Goal: Information Seeking & Learning: Find specific page/section

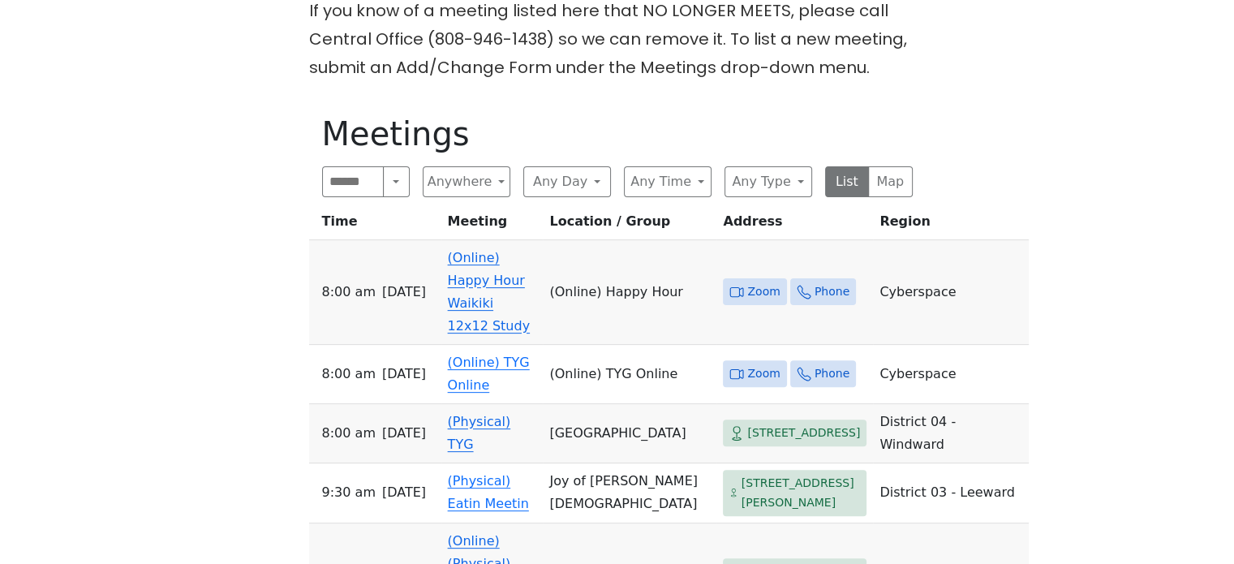
scroll to position [552, 0]
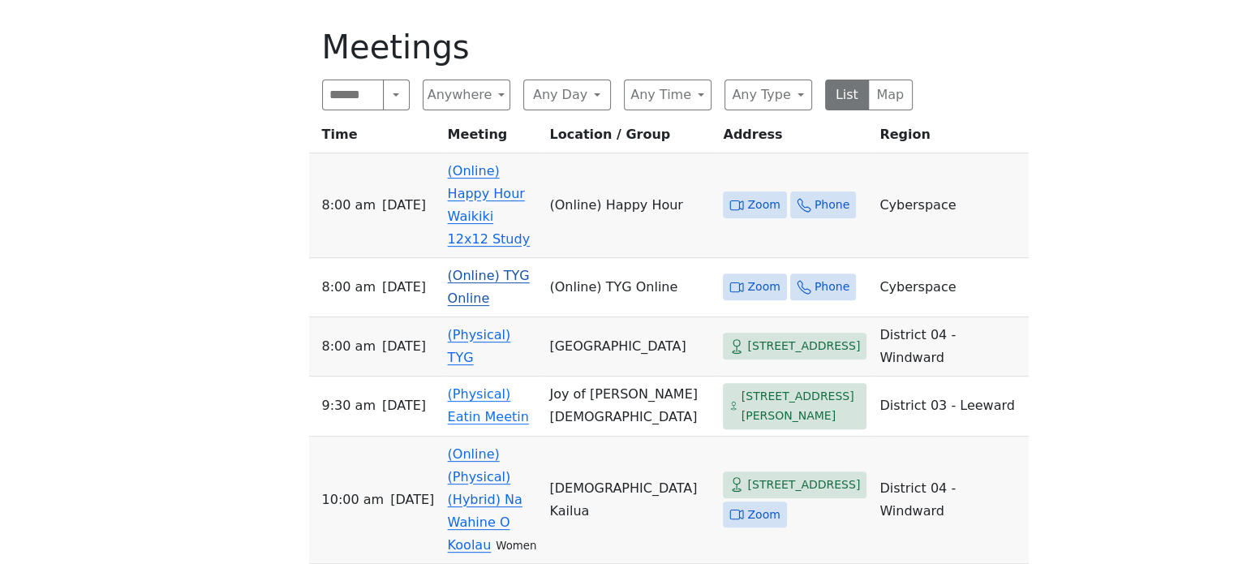
click at [464, 268] on link "(Online) TYG Online" at bounding box center [489, 287] width 82 height 38
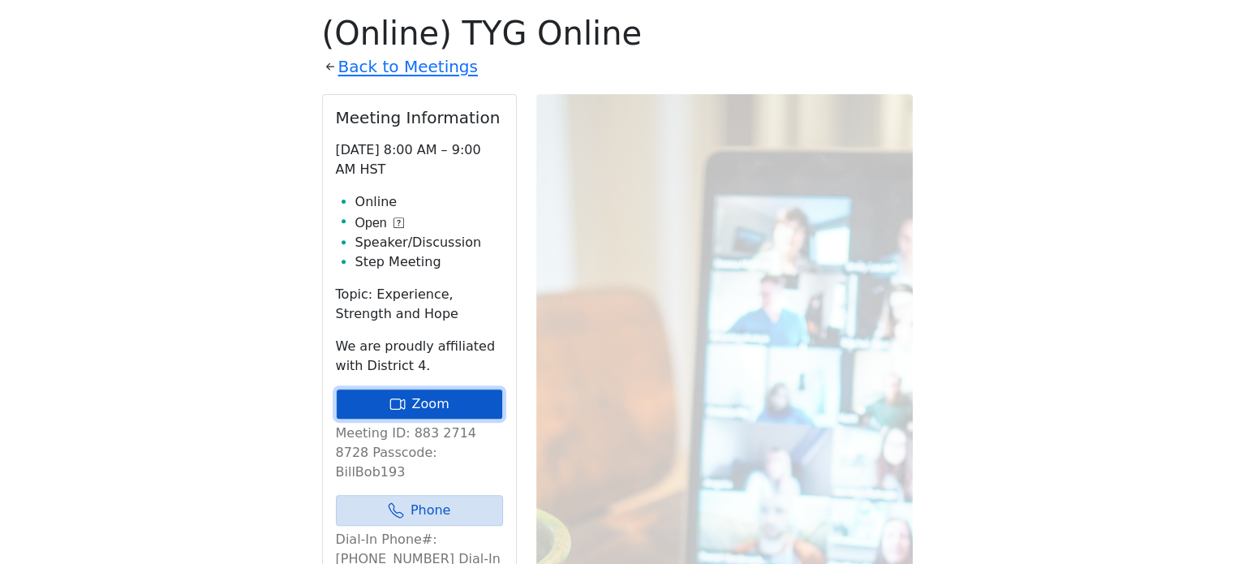
click at [434, 398] on link "Zoom" at bounding box center [419, 404] width 167 height 31
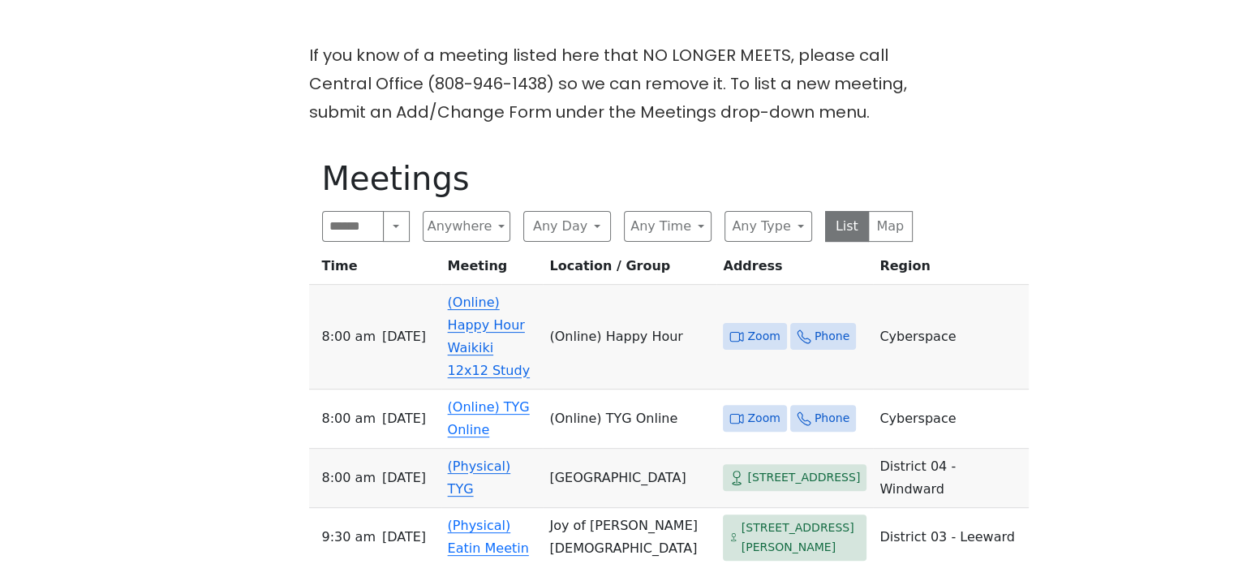
scroll to position [422, 0]
click at [479, 304] on link "(Online) Happy Hour Waikiki 12x12 Study" at bounding box center [489, 335] width 82 height 84
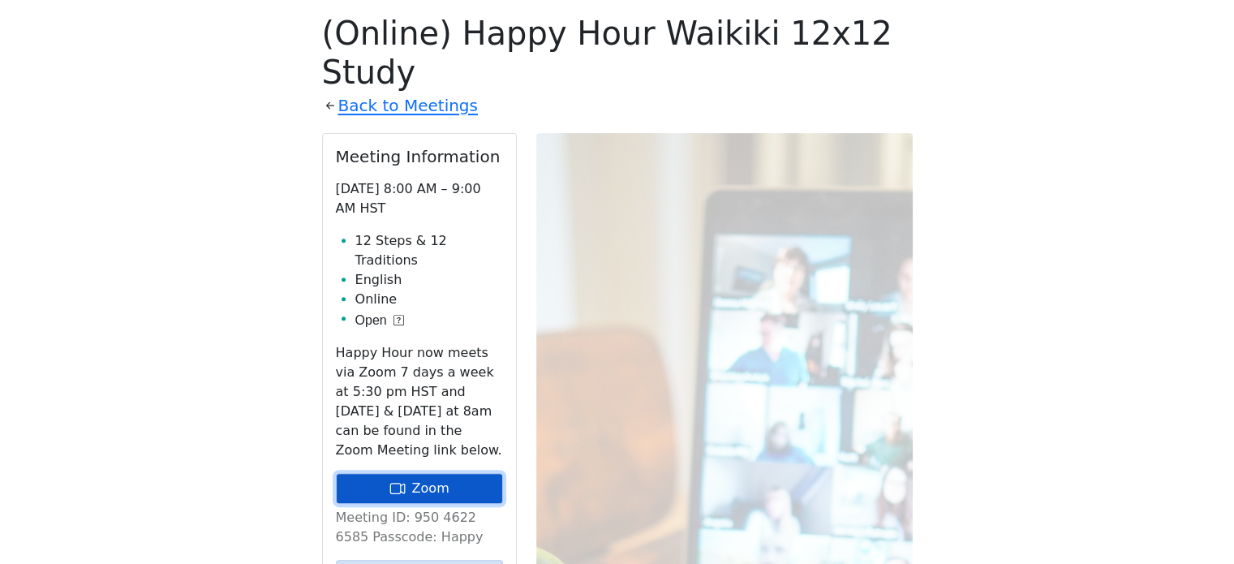
click at [461, 473] on link "Zoom" at bounding box center [419, 488] width 167 height 31
